Goal: Task Accomplishment & Management: Use online tool/utility

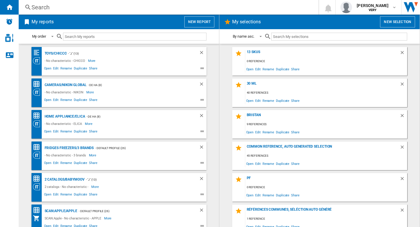
click at [198, 20] on button "New report" at bounding box center [199, 21] width 30 height 11
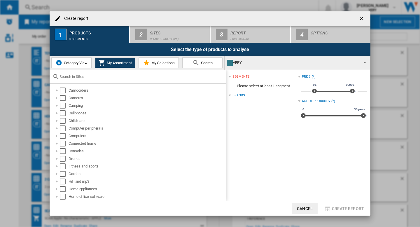
click at [74, 64] on span "Category View" at bounding box center [74, 63] width 25 height 4
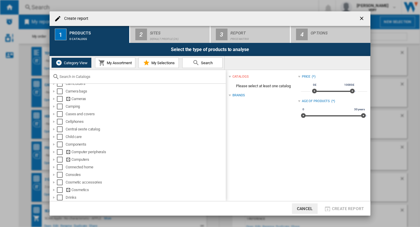
scroll to position [46, 0]
click at [59, 149] on div "Select" at bounding box center [60, 151] width 6 height 6
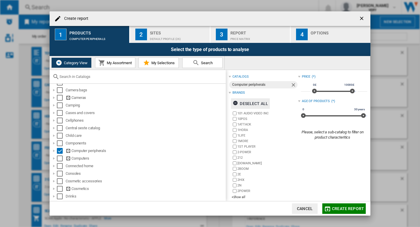
click at [258, 105] on div "Deselect all" at bounding box center [249, 103] width 35 height 10
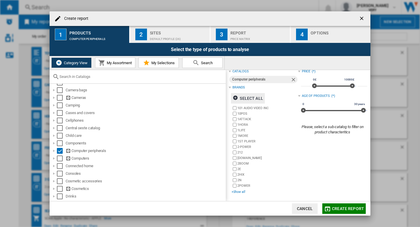
click at [241, 190] on div "+Show all" at bounding box center [264, 191] width 66 height 4
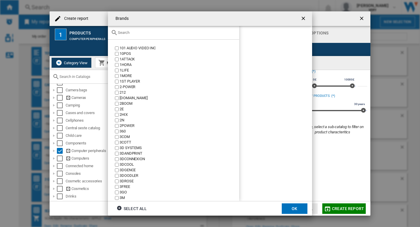
click at [154, 36] on div at bounding box center [173, 33] width 131 height 14
click at [154, 34] on input "text" at bounding box center [177, 32] width 118 height 4
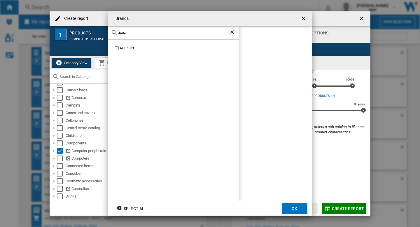
type input "acez"
click at [285, 203] on button "OK" at bounding box center [294, 208] width 26 height 10
click at [175, 29] on div "Sites" at bounding box center [178, 31] width 57 height 6
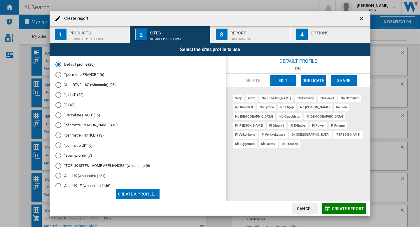
click at [75, 74] on md-radio-button """périmètre FRANCE "" (6)" at bounding box center [137, 75] width 165 height 6
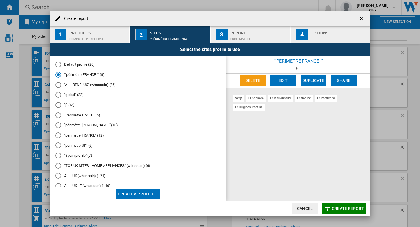
click at [68, 84] on md-radio-button ""ALL-BENELUX" (whussain) (26)" at bounding box center [137, 85] width 165 height 6
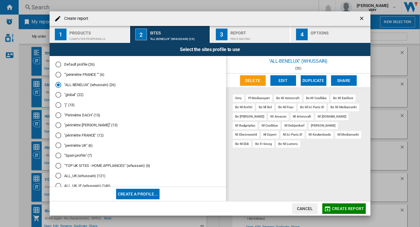
click at [72, 61] on div "Default profile (26) ""périmètre [GEOGRAPHIC_DATA] "" (6) "ALL-BENELUX" (whussa…" at bounding box center [138, 121] width 176 height 131
click at [71, 62] on md-radio-button "Default profile (26)" at bounding box center [137, 65] width 165 height 6
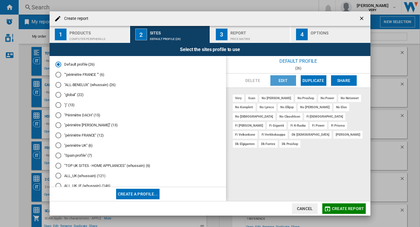
click at [281, 79] on button "Edit" at bounding box center [283, 80] width 26 height 10
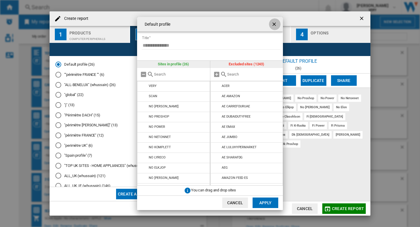
click at [275, 22] on ng-md-icon "getI18NText('BUTTONS.CLOSE_DIALOG')" at bounding box center [274, 24] width 7 height 7
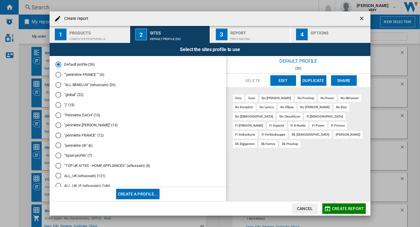
click at [255, 30] on div "Report" at bounding box center [258, 31] width 57 height 6
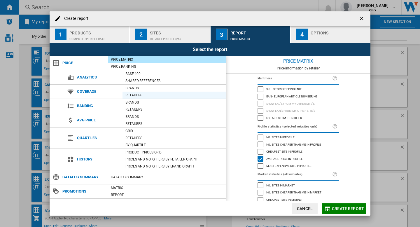
click at [133, 97] on div "Retailers" at bounding box center [173, 95] width 103 height 6
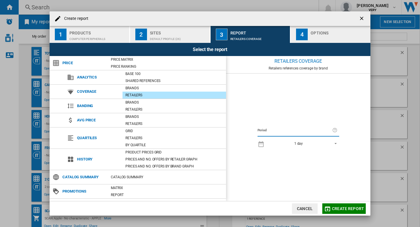
click at [344, 212] on button "Create report" at bounding box center [343, 208] width 43 height 10
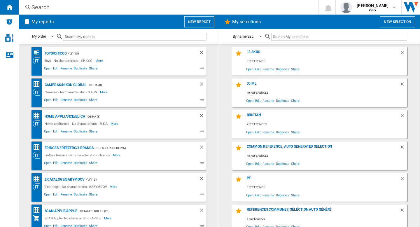
click at [201, 25] on button "New report" at bounding box center [199, 21] width 30 height 11
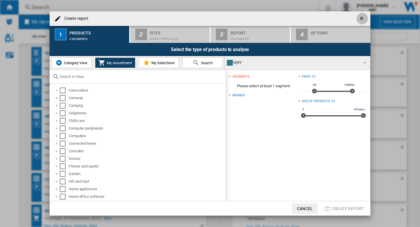
click at [360, 19] on ng-md-icon "getI18NText('BUTTONS.CLOSE_DIALOG')" at bounding box center [361, 18] width 7 height 7
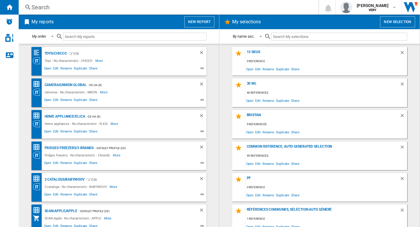
click at [124, 5] on div "Search" at bounding box center [167, 7] width 272 height 8
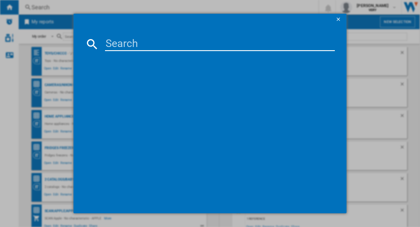
click at [124, 38] on input at bounding box center [220, 44] width 230 height 14
type input "numatic"
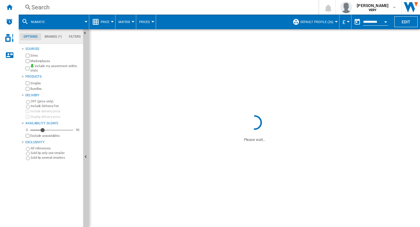
click at [318, 25] on button "Default profile (26)" at bounding box center [318, 22] width 36 height 15
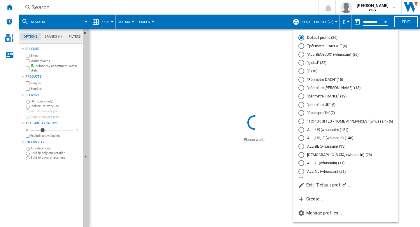
click at [408, 22] on md-backdrop at bounding box center [210, 113] width 420 height 227
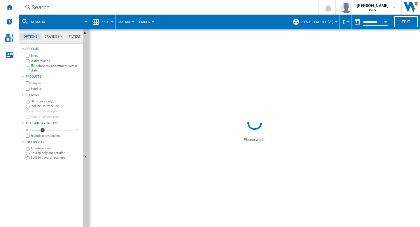
click at [327, 20] on span "Default profile (26)" at bounding box center [316, 22] width 33 height 4
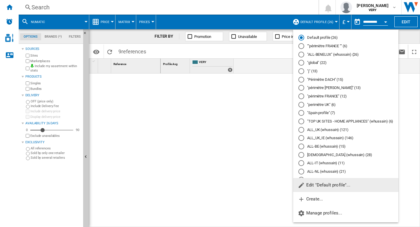
click at [317, 46] on md-radio-button """périmètre FRANCE "" (6)" at bounding box center [345, 46] width 95 height 6
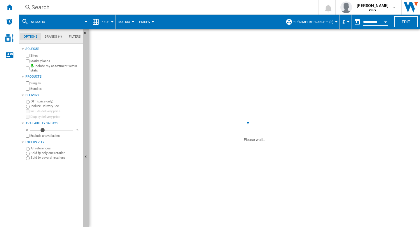
click at [85, 156] on ng-md-icon "Hide" at bounding box center [86, 157] width 7 height 7
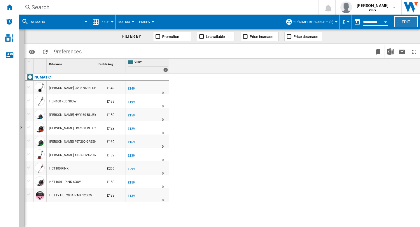
click at [403, 20] on button "Edit" at bounding box center [405, 21] width 23 height 11
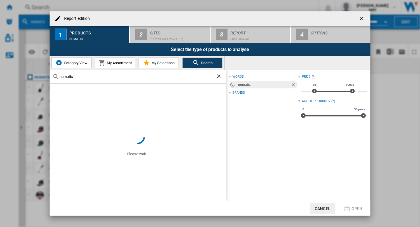
click at [363, 17] on ng-md-icon "getI18NText('BUTTONS.CLOSE_DIALOG')" at bounding box center [361, 18] width 7 height 7
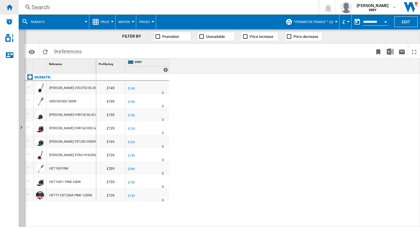
click at [9, 8] on ng-md-icon "Home" at bounding box center [9, 6] width 7 height 7
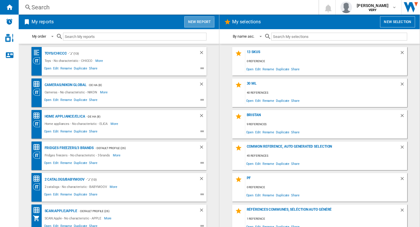
click at [194, 26] on button "New report" at bounding box center [199, 21] width 30 height 11
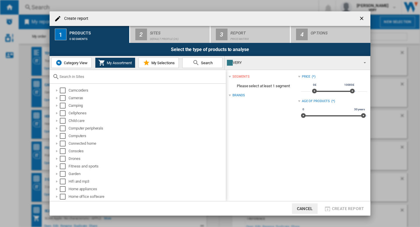
click at [79, 63] on span "Category View" at bounding box center [74, 63] width 25 height 4
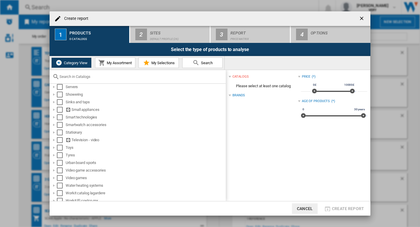
scroll to position [427, 0]
click at [59, 112] on div "Select" at bounding box center [60, 111] width 6 height 6
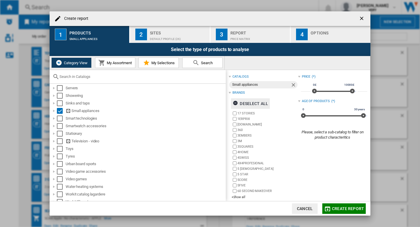
click at [255, 106] on div "Deselect all" at bounding box center [249, 103] width 35 height 10
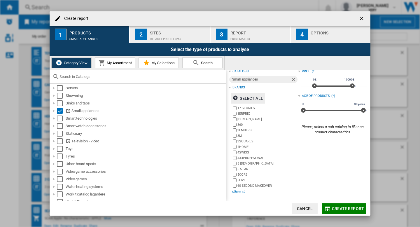
click at [243, 193] on div "+Show all" at bounding box center [264, 191] width 66 height 4
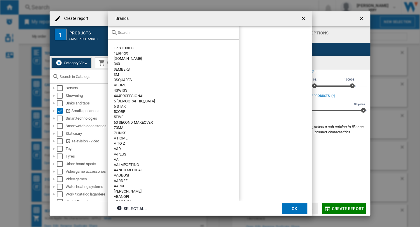
click at [163, 33] on input "Brands 17 ..." at bounding box center [177, 32] width 118 height 4
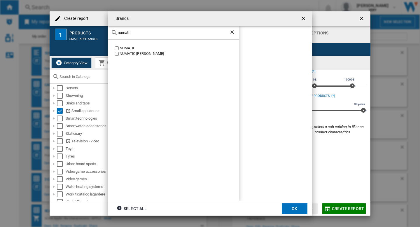
type input "numati"
click at [297, 210] on button "OK" at bounding box center [294, 208] width 26 height 10
click at [170, 32] on div "Sites" at bounding box center [178, 31] width 57 height 6
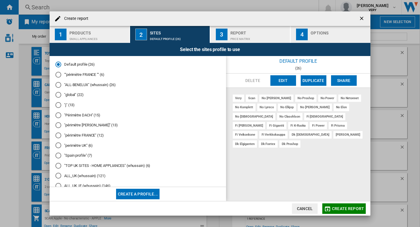
click at [59, 75] on div "Create report ..." at bounding box center [58, 75] width 6 height 6
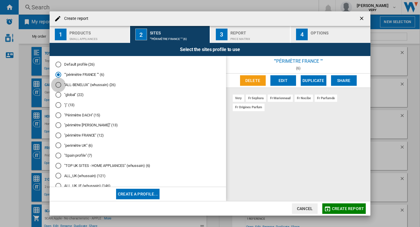
click at [57, 83] on div "Create report ..." at bounding box center [58, 85] width 6 height 6
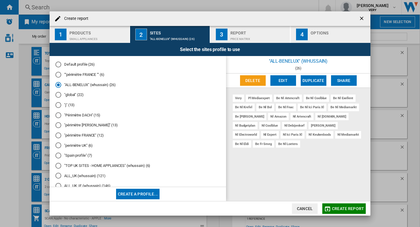
scroll to position [5, 0]
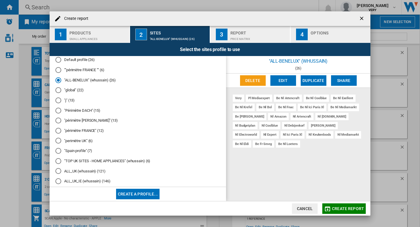
click at [56, 141] on div "Create report ..." at bounding box center [58, 141] width 6 height 6
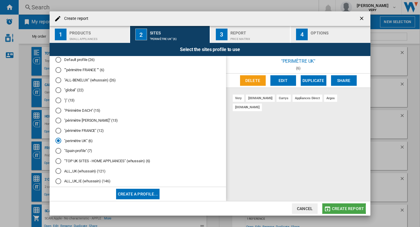
click at [341, 208] on span "Create report" at bounding box center [348, 208] width 32 height 5
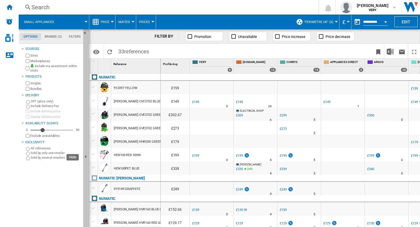
click at [87, 156] on ng-md-icon "Hide" at bounding box center [86, 157] width 7 height 7
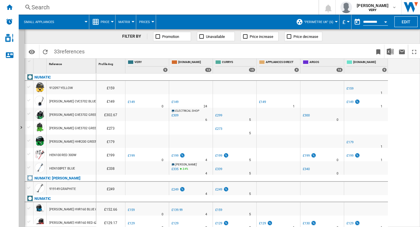
click at [105, 20] on span "Price" at bounding box center [105, 22] width 9 height 4
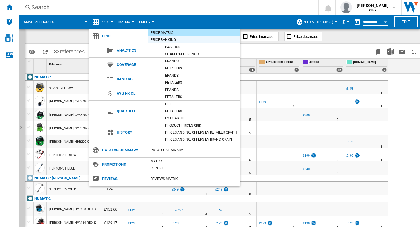
click at [155, 37] on div "Price Ranking" at bounding box center [193, 40] width 92 height 6
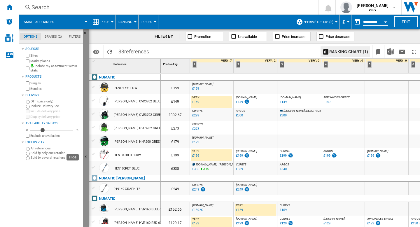
click at [88, 153] on button "Hide" at bounding box center [86, 156] width 6 height 255
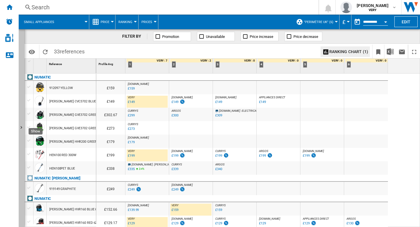
click at [20, 127] on ng-md-icon "Show" at bounding box center [22, 128] width 7 height 7
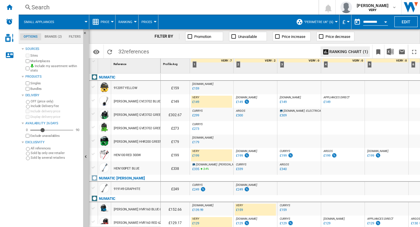
click at [86, 155] on ng-md-icon "Hide" at bounding box center [86, 157] width 7 height 7
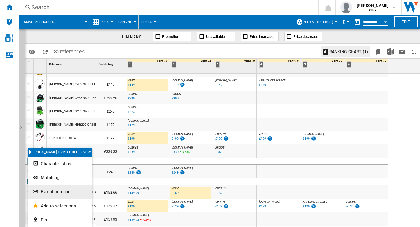
click at [40, 189] on button "Evolution chart" at bounding box center [60, 191] width 64 height 14
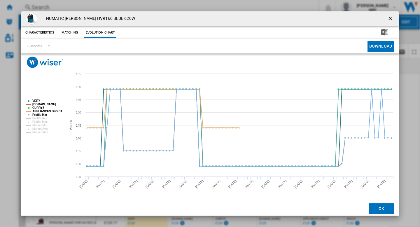
scroll to position [17, 0]
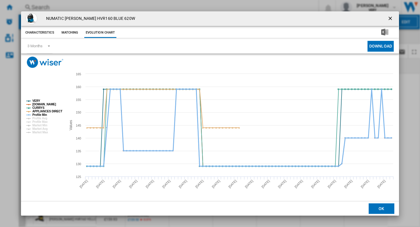
click at [45, 115] on tspan "Profile Min" at bounding box center [39, 114] width 15 height 3
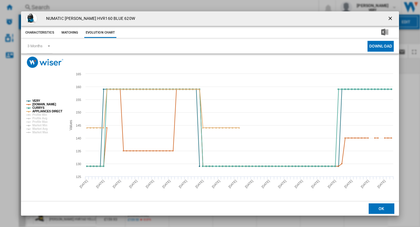
click at [391, 18] on ng-md-icon "getI18NText('BUTTONS.CLOSE_DIALOG')" at bounding box center [390, 18] width 7 height 7
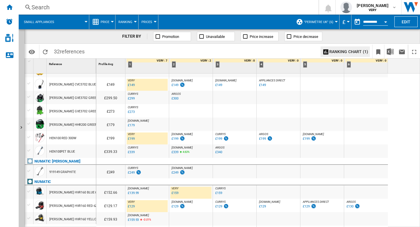
click at [109, 26] on button "Price" at bounding box center [107, 22] width 12 height 15
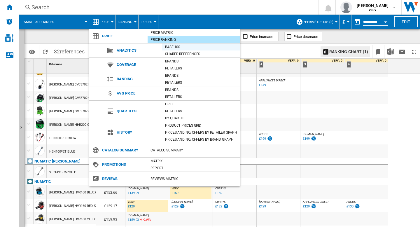
click at [171, 48] on div "Base 100" at bounding box center [201, 47] width 78 height 6
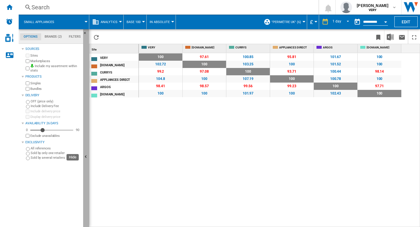
click at [87, 154] on ng-md-icon "Hide" at bounding box center [86, 157] width 7 height 7
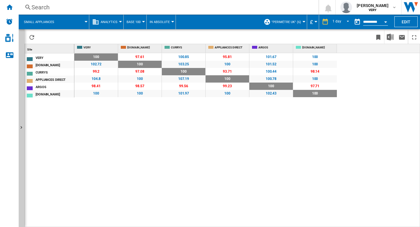
click at [154, 24] on button "In Absolute" at bounding box center [160, 22] width 23 height 15
click at [159, 50] on span "In Relative" at bounding box center [160, 49] width 21 height 5
click at [339, 23] on span "1 day" at bounding box center [336, 22] width 9 height 5
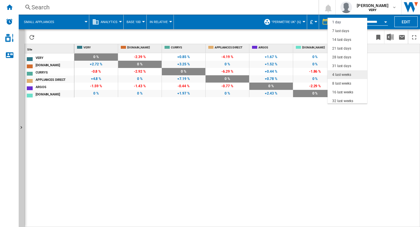
click at [337, 73] on div "4 last weeks" at bounding box center [341, 74] width 19 height 5
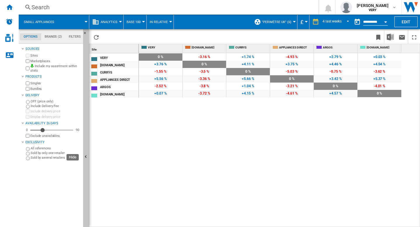
click at [86, 156] on ng-md-icon "Hide" at bounding box center [86, 157] width 7 height 7
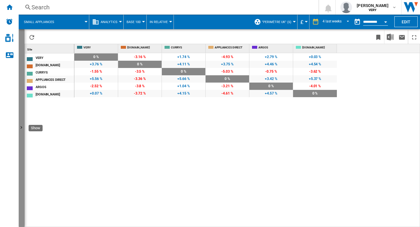
click at [22, 124] on button "Show" at bounding box center [22, 128] width 6 height 198
